Goal: Navigation & Orientation: Find specific page/section

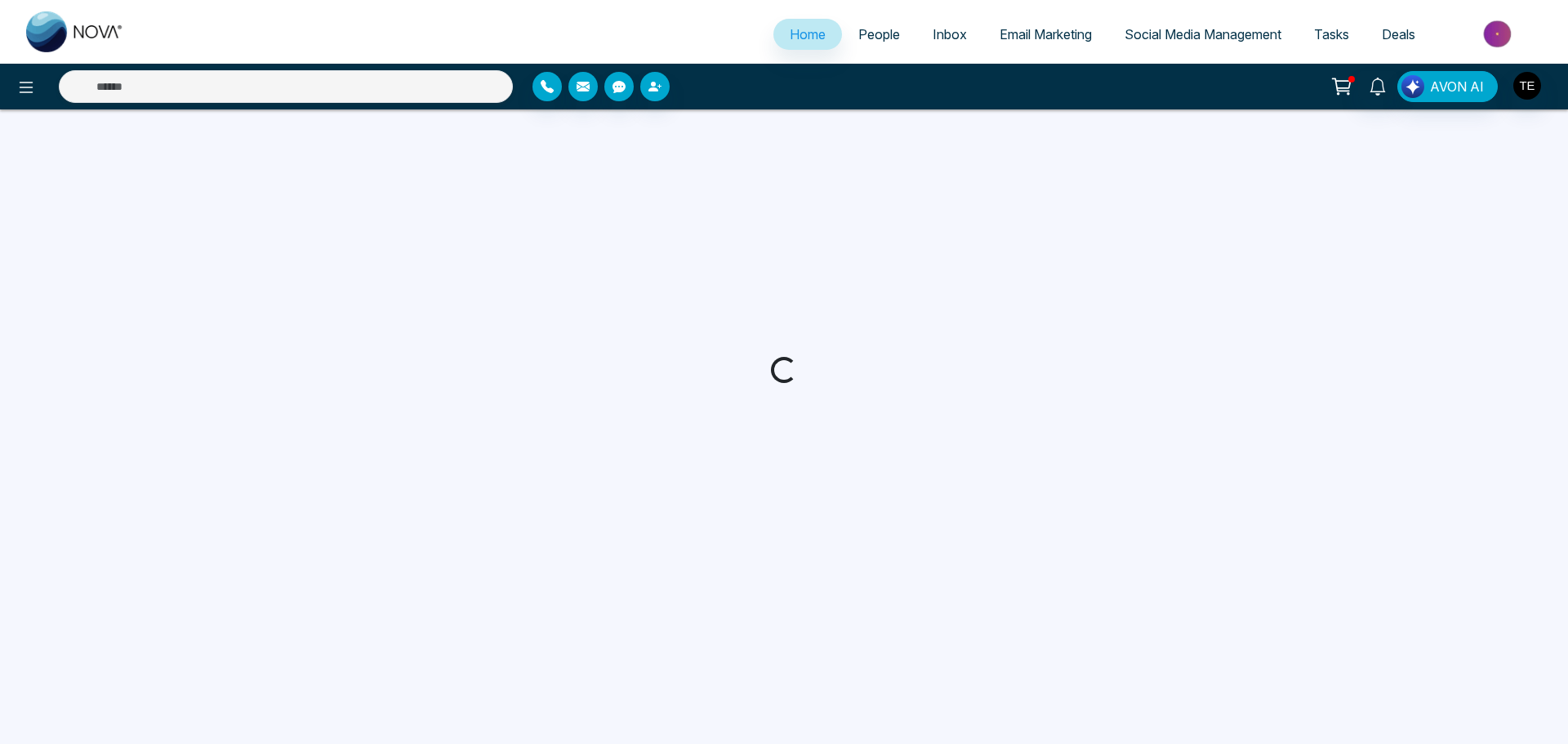
select select "*"
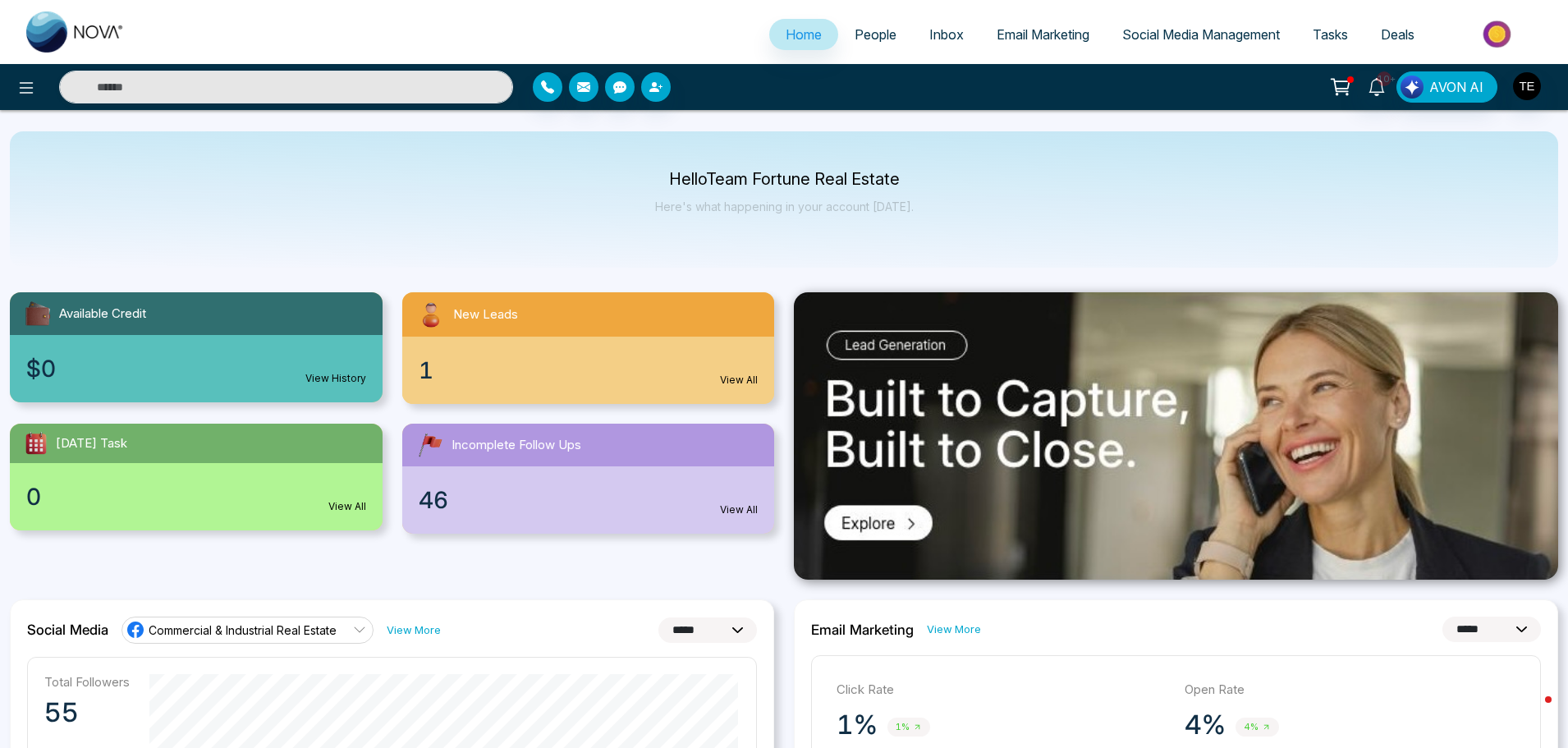
click at [870, 39] on span "People" at bounding box center [876, 34] width 42 height 16
